Goal: Task Accomplishment & Management: Use online tool/utility

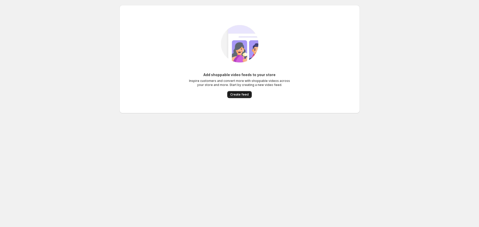
click at [241, 95] on span "Create feed" at bounding box center [239, 95] width 18 height 4
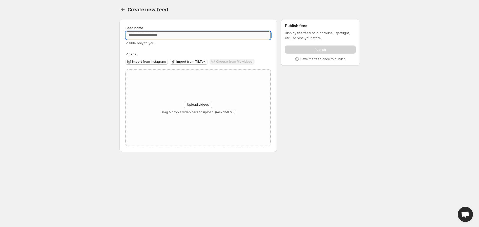
click at [146, 35] on input "Feed name" at bounding box center [197, 35] width 145 height 8
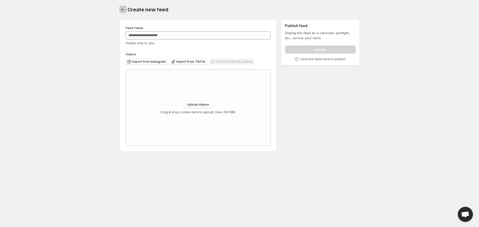
click at [122, 8] on icon "Settings" at bounding box center [122, 9] width 5 height 5
